Goal: Transaction & Acquisition: Purchase product/service

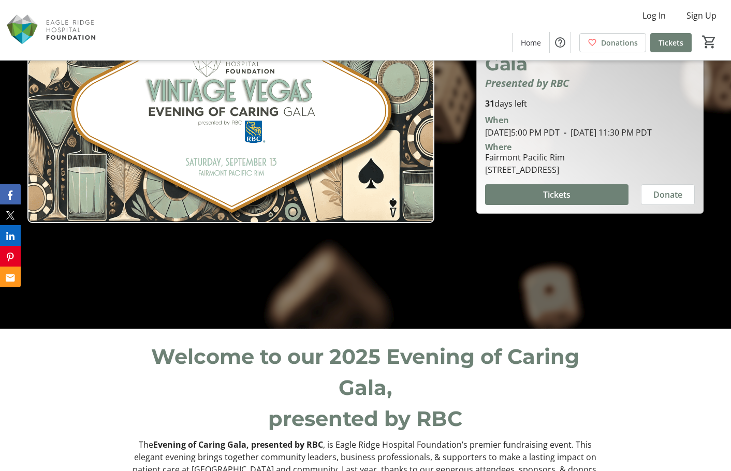
scroll to position [207, 0]
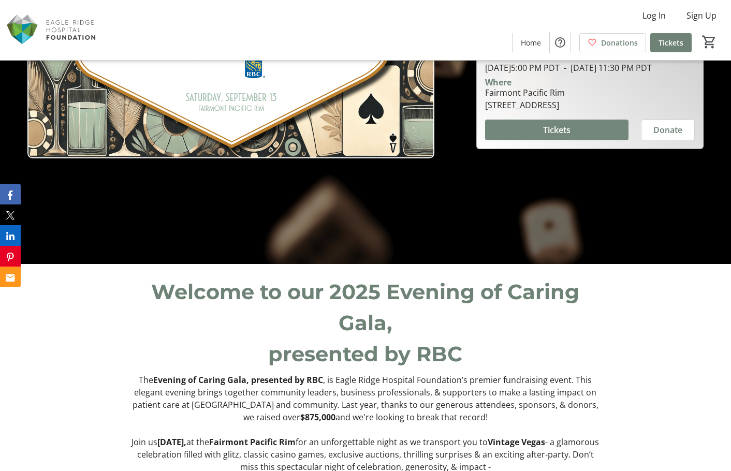
click at [561, 136] on span "Tickets" at bounding box center [556, 130] width 27 height 12
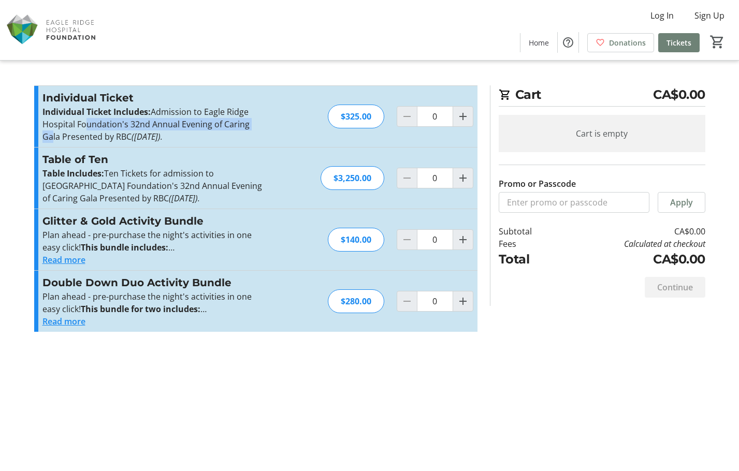
drag, startPoint x: 240, startPoint y: 128, endPoint x: 259, endPoint y: 129, distance: 18.7
click at [258, 129] on p "Individual Ticket Includes: Admission to Eagle Ridge Hospital Foundation's 32nd…" at bounding box center [155, 124] width 226 height 37
click at [259, 129] on p "Individual Ticket Includes: Admission to Eagle Ridge Hospital Foundation's 32nd…" at bounding box center [155, 124] width 226 height 37
drag, startPoint x: 254, startPoint y: 135, endPoint x: 56, endPoint y: 97, distance: 201.3
click at [65, 98] on div "Individual Ticket Individual Ticket Includes: Admission to Eagle Ridge Hospital…" at bounding box center [155, 116] width 226 height 53
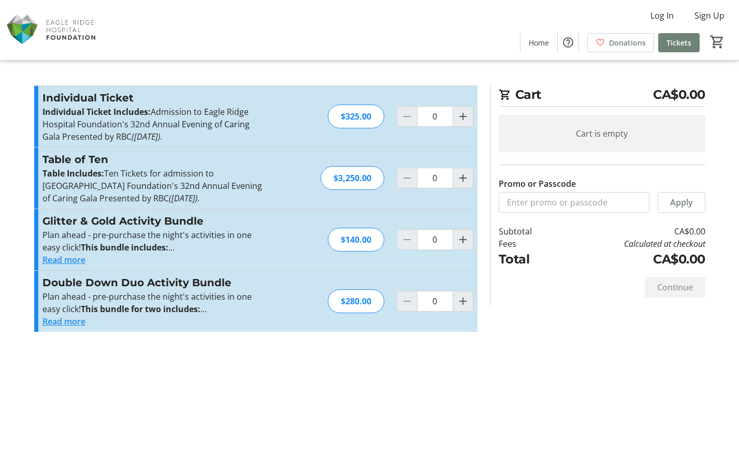
click at [56, 97] on h3 "Individual Ticket" at bounding box center [155, 98] width 226 height 16
click at [382, 403] on div "Cart CA$0.00 Cart is empty Promo or Passcode Apply Subtotal CA$0.00 Fees Calcul…" at bounding box center [369, 235] width 683 height 471
click at [454, 112] on span "Increment by one" at bounding box center [463, 117] width 20 height 20
type input "1"
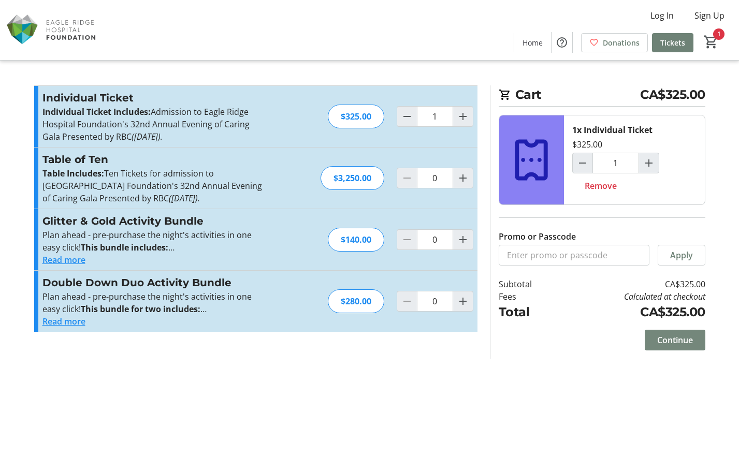
click at [681, 341] on span "Continue" at bounding box center [675, 340] width 36 height 12
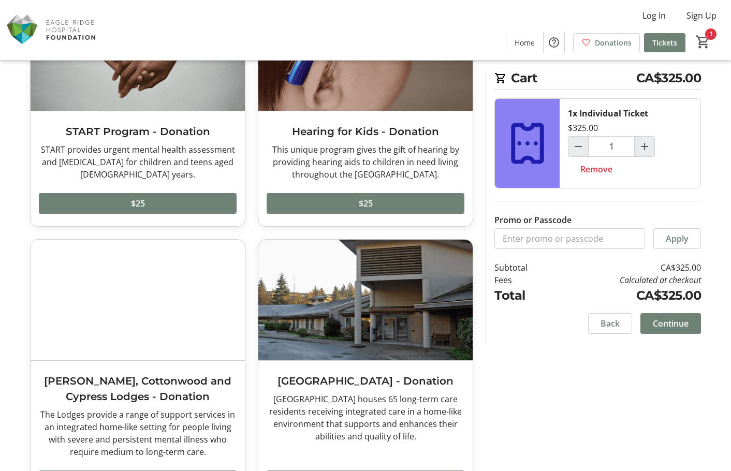
scroll to position [451, 0]
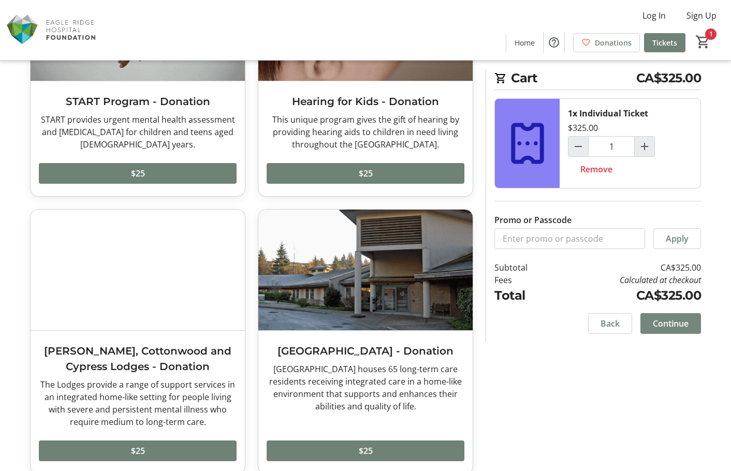
click at [678, 320] on span "Continue" at bounding box center [671, 323] width 36 height 12
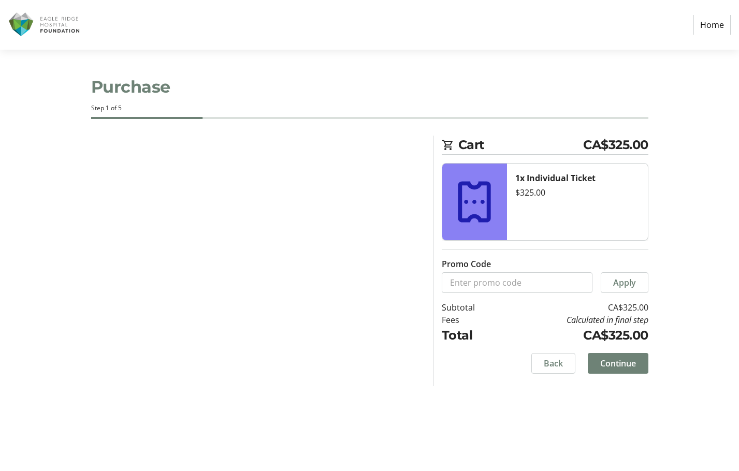
select select "CA"
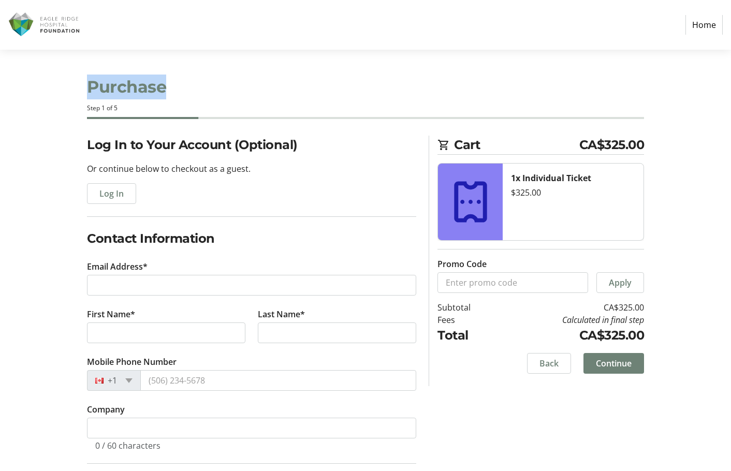
drag, startPoint x: 90, startPoint y: 85, endPoint x: 181, endPoint y: 85, distance: 91.1
click at [181, 85] on h1 "Purchase" at bounding box center [365, 87] width 557 height 25
click at [686, 274] on div "Log In to Your Account (Optional) Or continue below to checkout as a guest. Log…" at bounding box center [365, 394] width 683 height 516
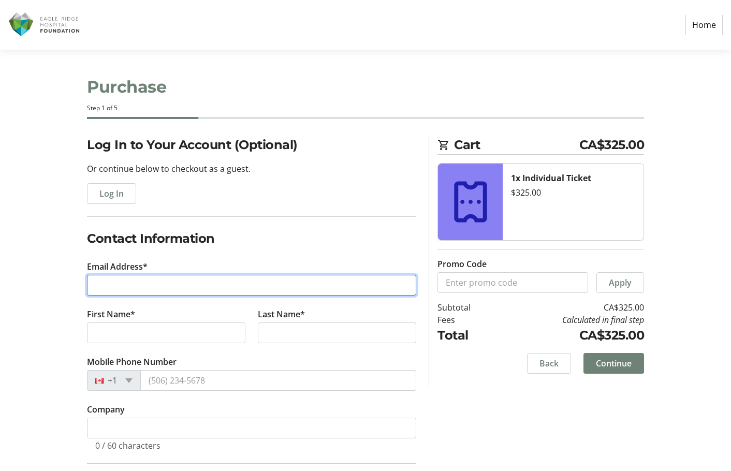
click at [194, 288] on input "Email Address*" at bounding box center [251, 285] width 329 height 21
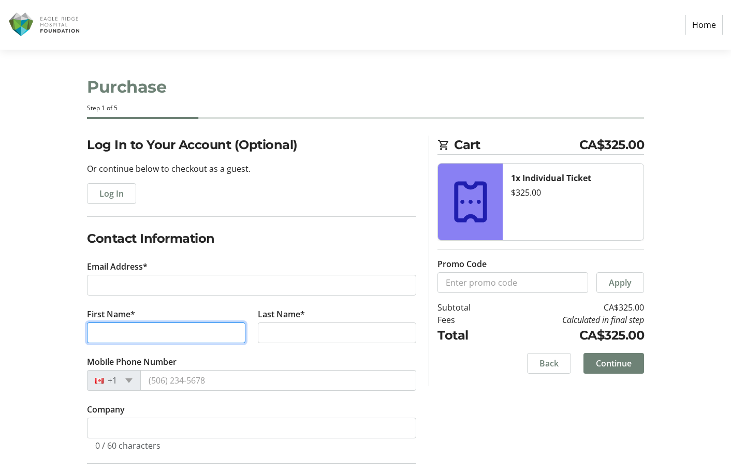
click at [198, 333] on tr-form-field "First Name*" at bounding box center [166, 332] width 171 height 48
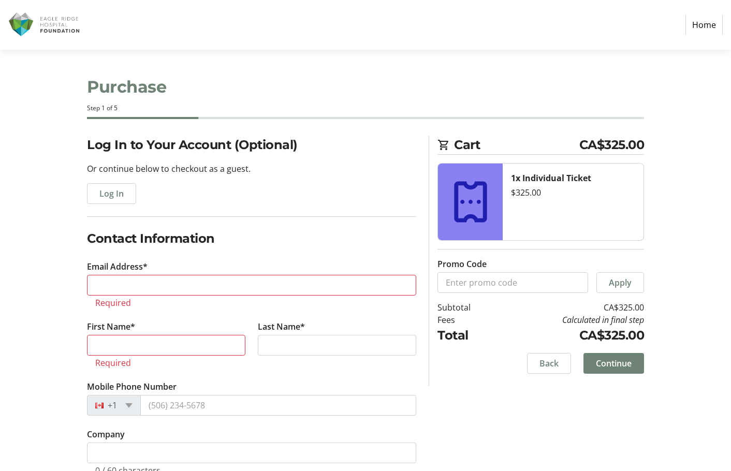
drag, startPoint x: 322, startPoint y: 328, endPoint x: 299, endPoint y: 381, distance: 57.2
click at [323, 328] on tr-form-field "Last Name*" at bounding box center [337, 350] width 171 height 60
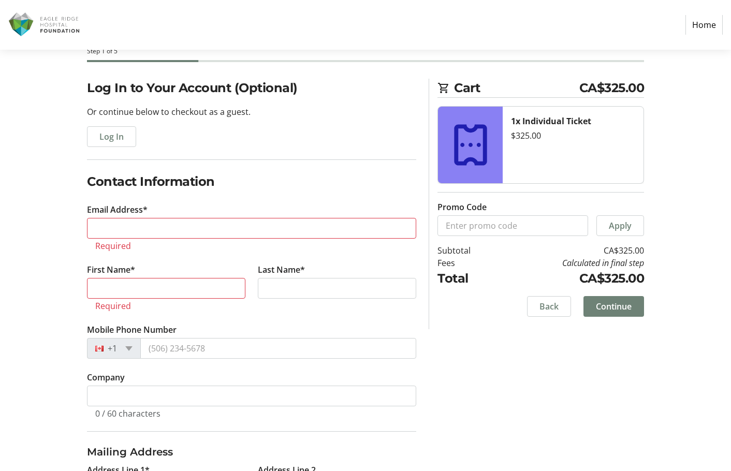
scroll to position [155, 0]
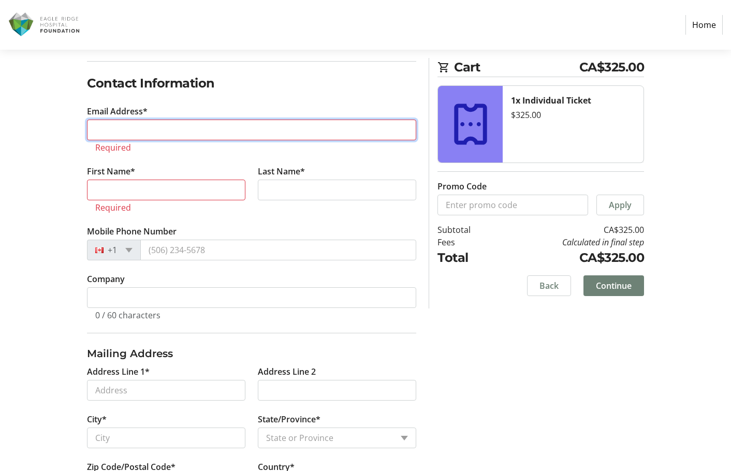
click at [181, 128] on input "Email Address*" at bounding box center [251, 130] width 329 height 21
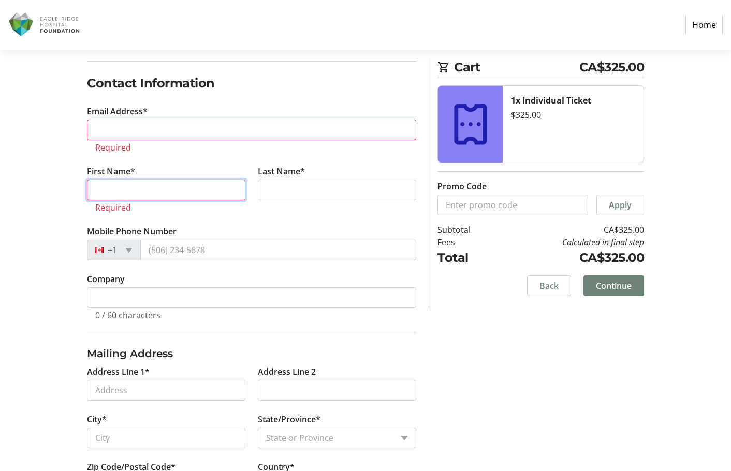
click at [177, 193] on input "First Name*" at bounding box center [166, 190] width 158 height 21
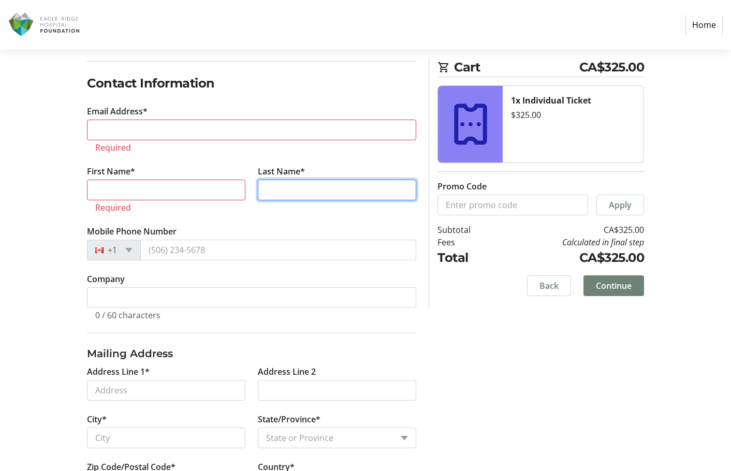
click at [301, 185] on input "Last Name*" at bounding box center [337, 190] width 158 height 21
click at [257, 239] on tr-form-field "Mobile Phone Number +1" at bounding box center [251, 249] width 329 height 48
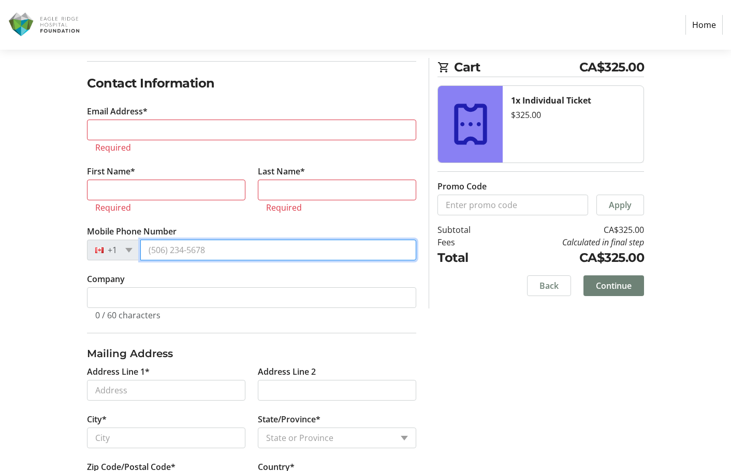
click at [241, 253] on input "Mobile Phone Number" at bounding box center [278, 250] width 276 height 21
click at [197, 315] on div "0 / 60 characters" at bounding box center [251, 314] width 313 height 12
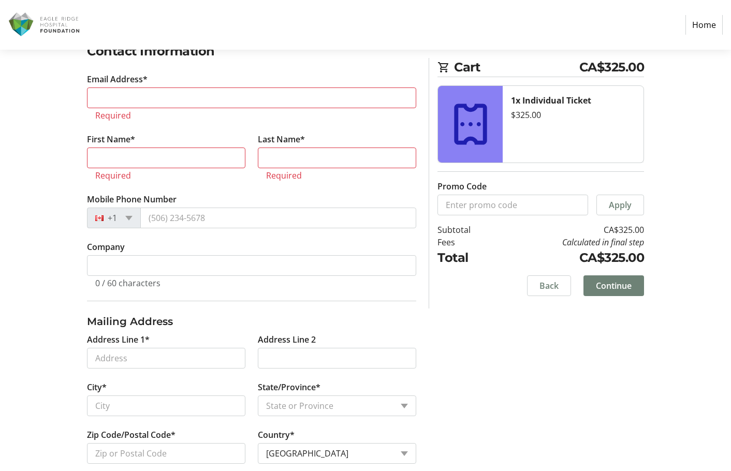
scroll to position [205, 0]
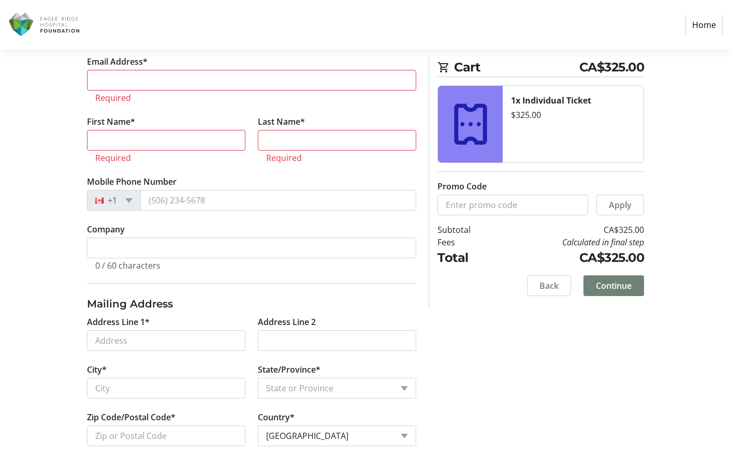
click at [488, 382] on div "Log In to Your Account (Optional) Or continue below to checkout as a guest. Log…" at bounding box center [365, 201] width 683 height 541
click at [112, 340] on input "Address Line 1*" at bounding box center [166, 340] width 158 height 21
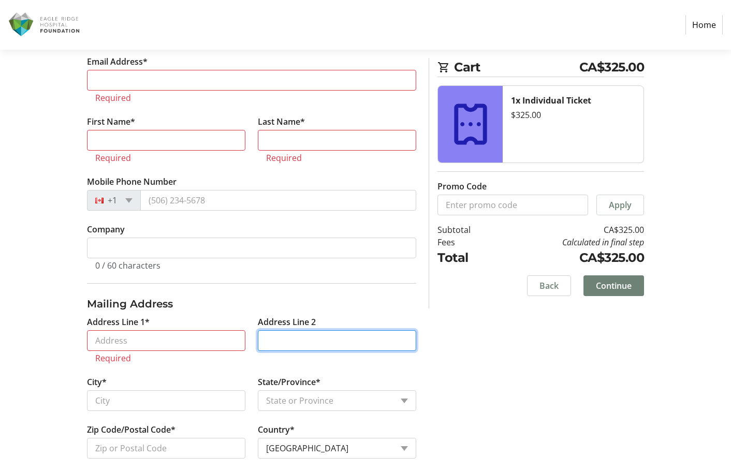
click at [361, 336] on input "Address Line 2" at bounding box center [337, 340] width 158 height 21
click at [558, 407] on div "Log In to Your Account (Optional) Or continue below to checkout as a guest. Log…" at bounding box center [365, 207] width 683 height 553
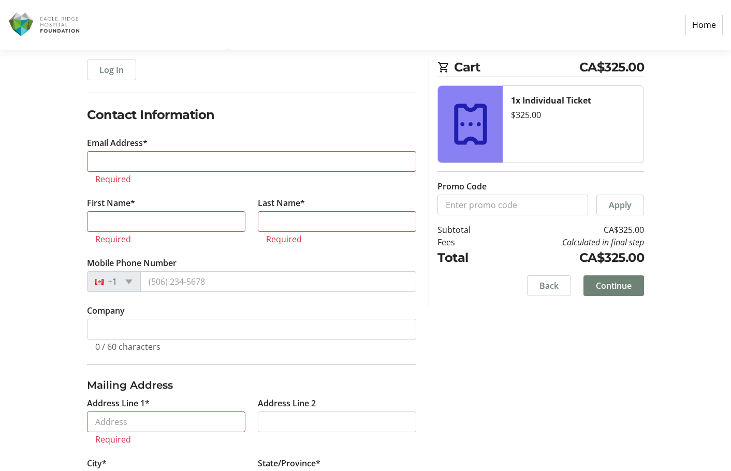
scroll to position [217, 0]
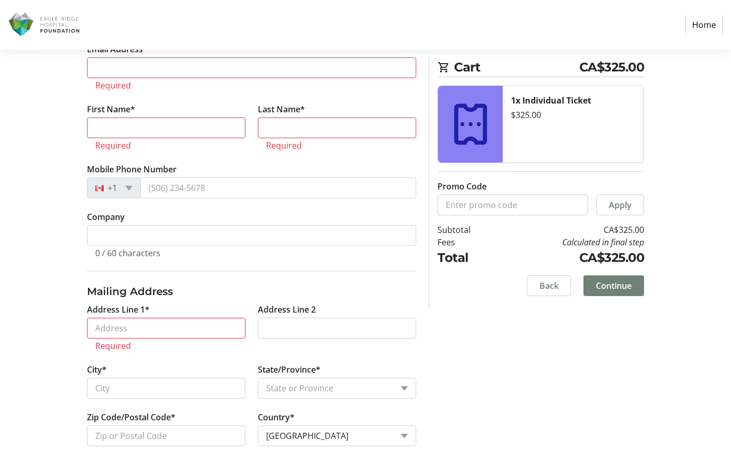
click at [121, 114] on label "First Name*" at bounding box center [111, 109] width 48 height 12
click at [121, 118] on input "First Name*" at bounding box center [166, 128] width 158 height 21
click at [603, 368] on div "Log In to Your Account (Optional) Or continue below to checkout as a guest. Log…" at bounding box center [365, 194] width 683 height 553
drag, startPoint x: 142, startPoint y: 329, endPoint x: 419, endPoint y: 336, distance: 276.6
click at [144, 328] on input "Address Line 1*" at bounding box center [166, 328] width 158 height 21
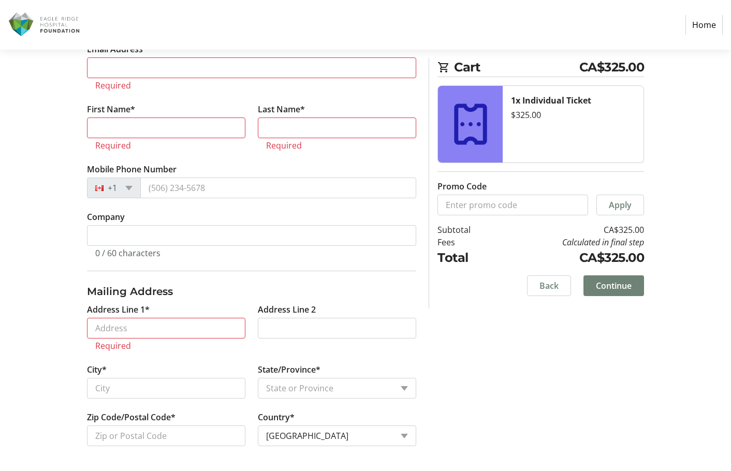
click at [419, 336] on tr-form-field "Address Line 2" at bounding box center [337, 333] width 171 height 60
click at [356, 309] on tr-form-field "Address Line 2" at bounding box center [337, 333] width 171 height 60
click at [196, 382] on input "City*" at bounding box center [166, 388] width 158 height 21
click at [336, 392] on select "State or Province State or Province [GEOGRAPHIC_DATA] [GEOGRAPHIC_DATA] [GEOGRA…" at bounding box center [337, 388] width 158 height 21
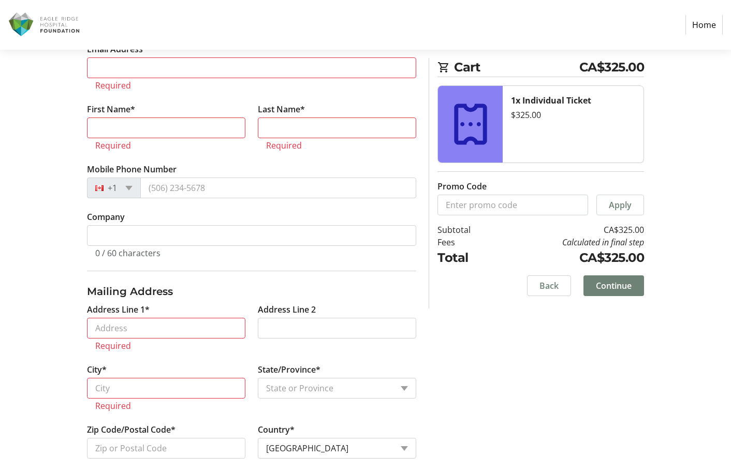
click at [528, 423] on div "Log In to Your Account (Optional) Or continue below to checkout as a guest. Log…" at bounding box center [365, 200] width 683 height 565
click at [479, 359] on div "Log In to Your Account (Optional) Or continue below to checkout as a guest. Log…" at bounding box center [365, 200] width 683 height 565
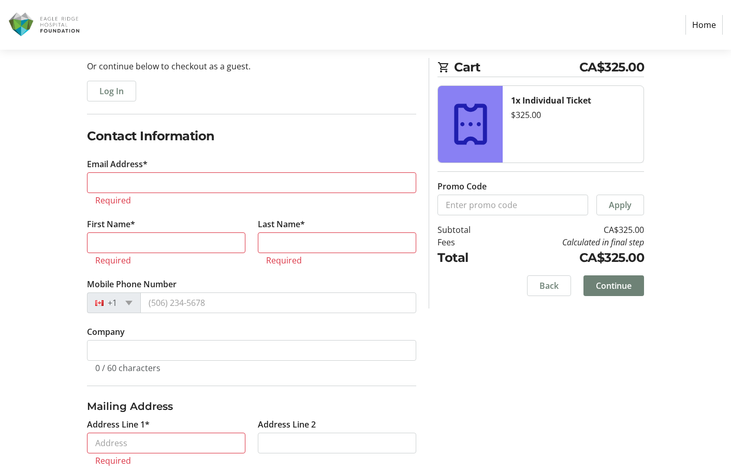
scroll to position [0, 0]
